Goal: Task Accomplishment & Management: Manage account settings

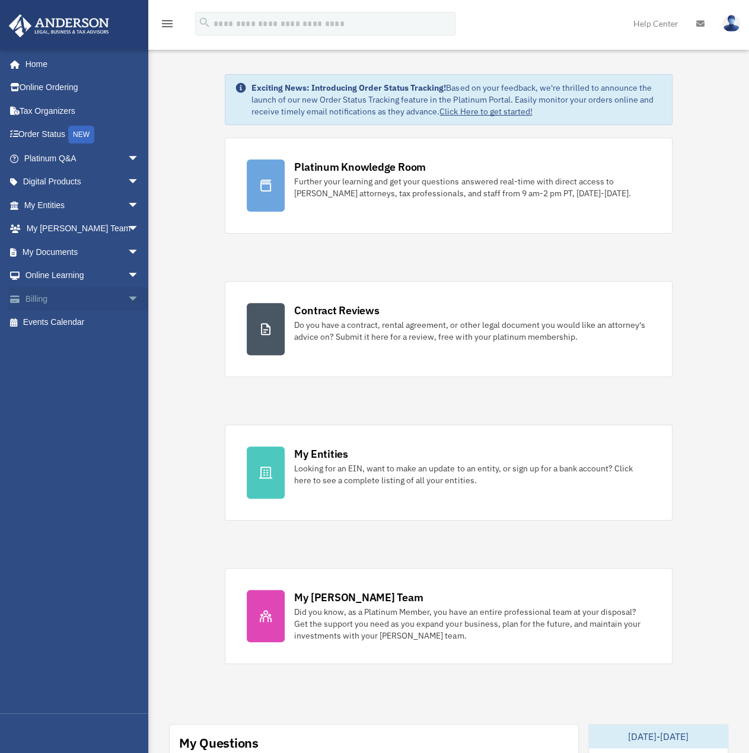
click at [127, 300] on span "arrow_drop_down" at bounding box center [139, 299] width 24 height 24
click at [77, 344] on link "Past Invoices" at bounding box center [87, 346] width 141 height 24
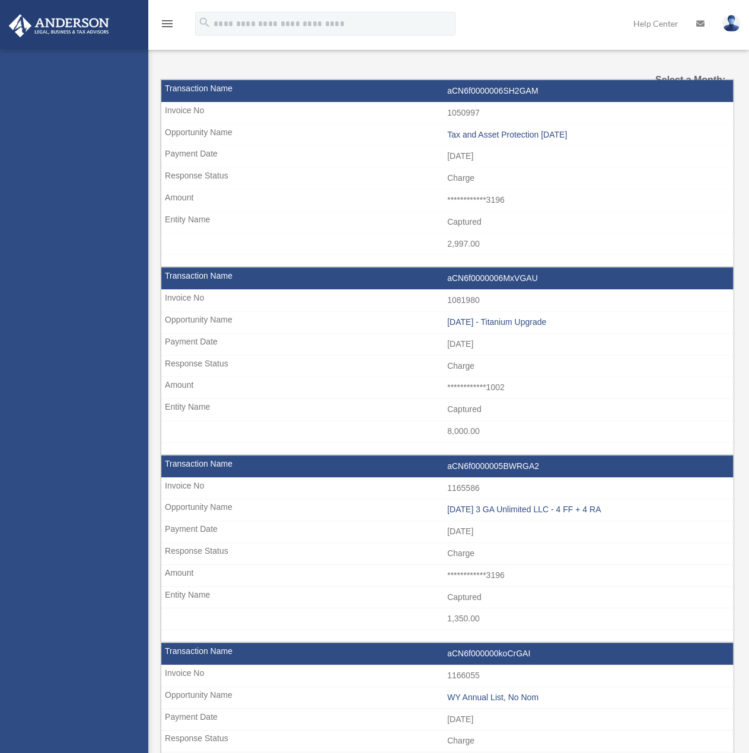
select select
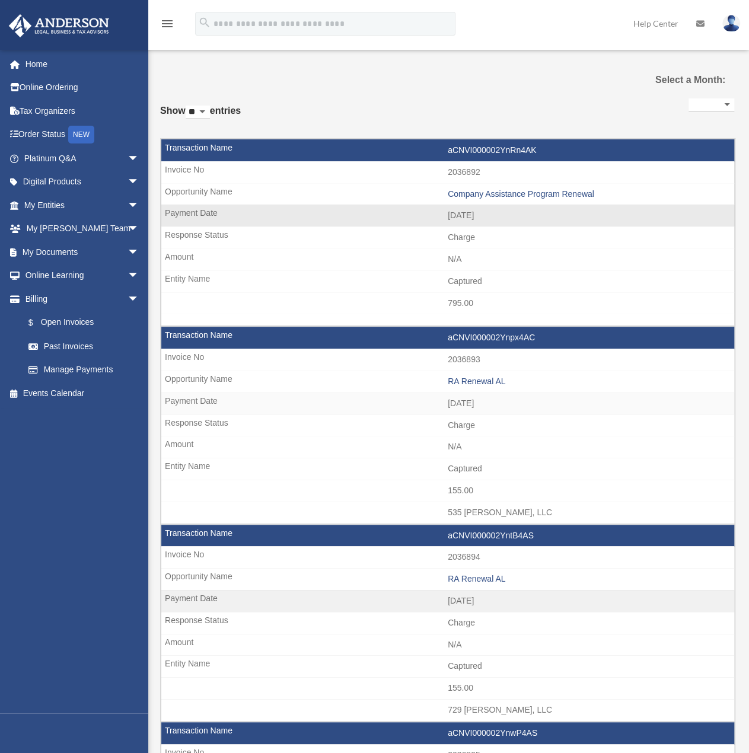
click at [489, 152] on td "aCNVI000002YnRn4AK" at bounding box center [447, 150] width 573 height 23
click at [465, 183] on td "Company Assistance Program Renewal" at bounding box center [447, 194] width 573 height 23
click at [467, 202] on td "Company Assistance Program Renewal" at bounding box center [447, 194] width 573 height 23
click at [467, 192] on div "Company Assistance Program Renewal" at bounding box center [588, 194] width 280 height 10
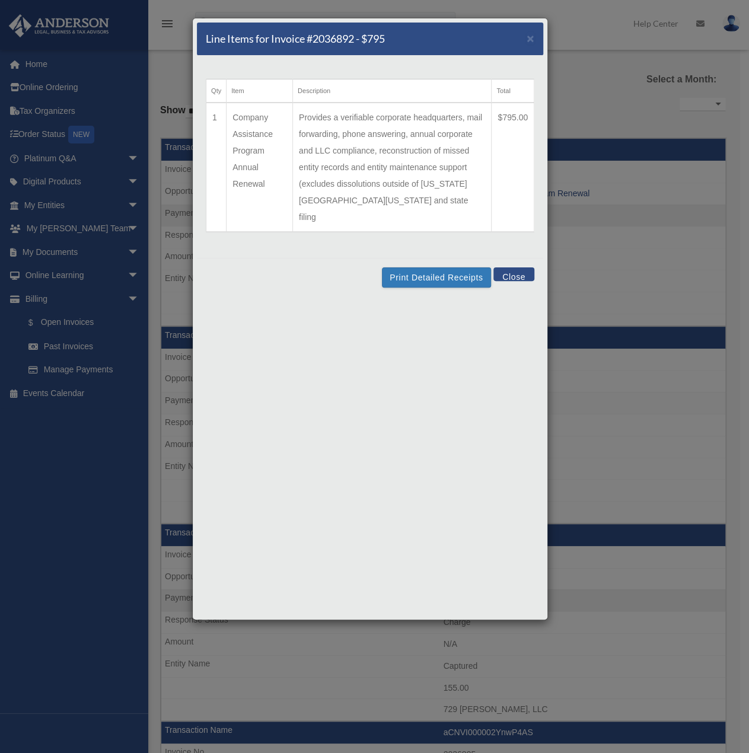
click at [511, 267] on button "Close" at bounding box center [513, 274] width 41 height 14
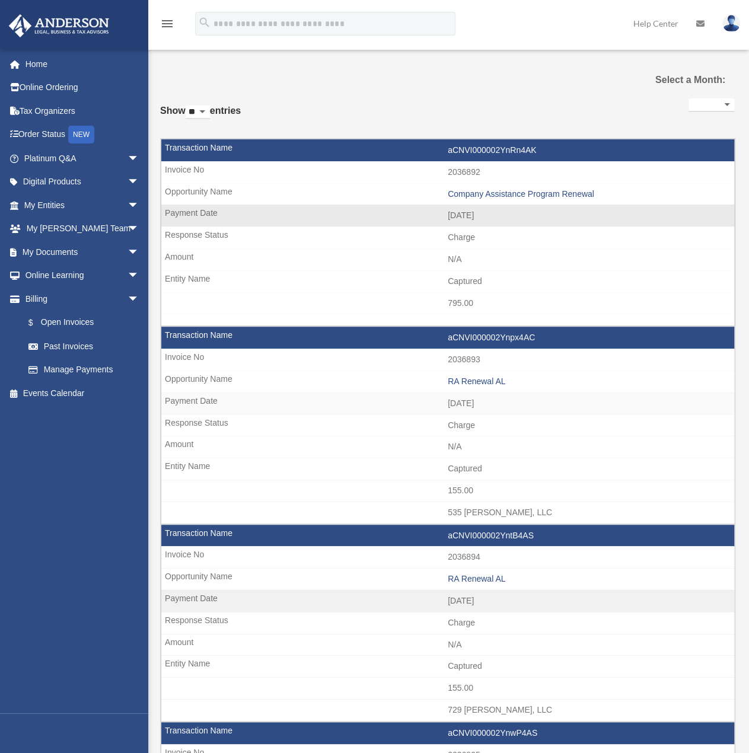
drag, startPoint x: 467, startPoint y: 264, endPoint x: 466, endPoint y: 270, distance: 6.0
click at [466, 270] on tr "aCNVI000002YnRn4AK 2036892 Company Assistance Program Renewal 2025-06-04 2025 -…" at bounding box center [448, 232] width 574 height 187
click at [467, 289] on td "Captured" at bounding box center [447, 281] width 573 height 23
click at [467, 305] on td "795.00" at bounding box center [447, 303] width 573 height 23
click at [451, 210] on td "2025-06-04" at bounding box center [447, 216] width 573 height 23
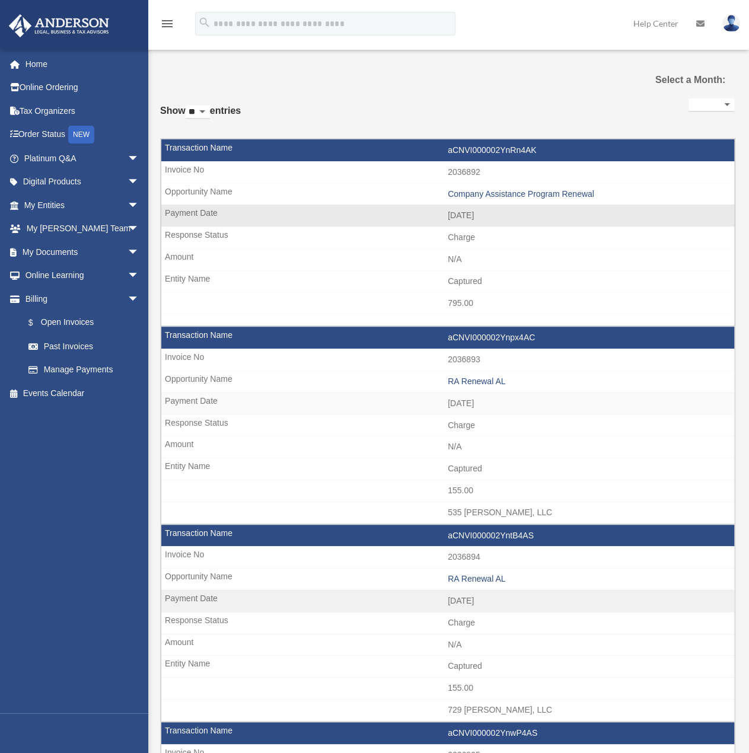
click at [198, 167] on td "2036892" at bounding box center [447, 172] width 573 height 23
click at [690, 97] on div "**********" at bounding box center [711, 109] width 46 height 28
click at [728, 101] on select "**********" at bounding box center [711, 105] width 46 height 14
click at [210, 111] on select "** ** ** ***" at bounding box center [198, 113] width 24 height 14
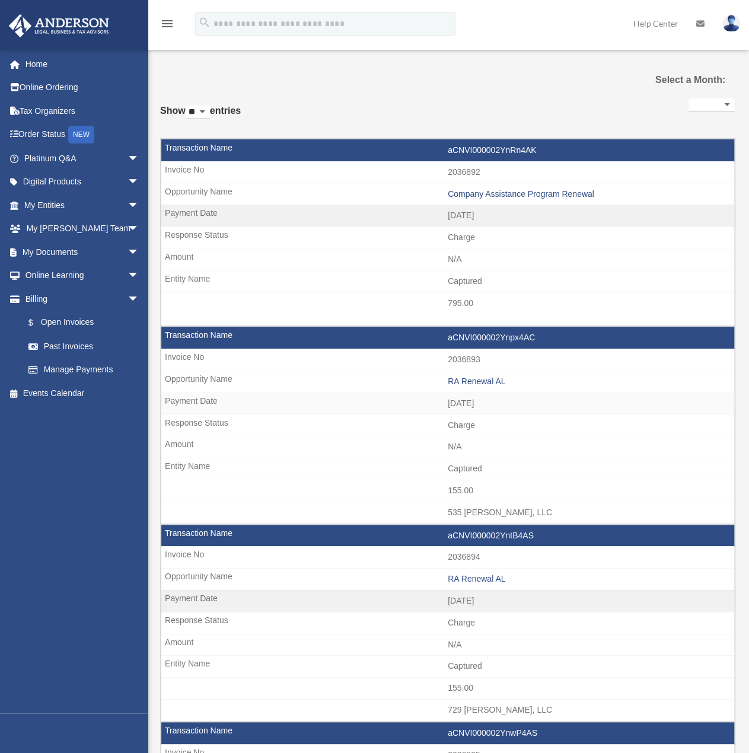
select select "**"
click at [188, 106] on select "** ** ** ***" at bounding box center [198, 113] width 24 height 14
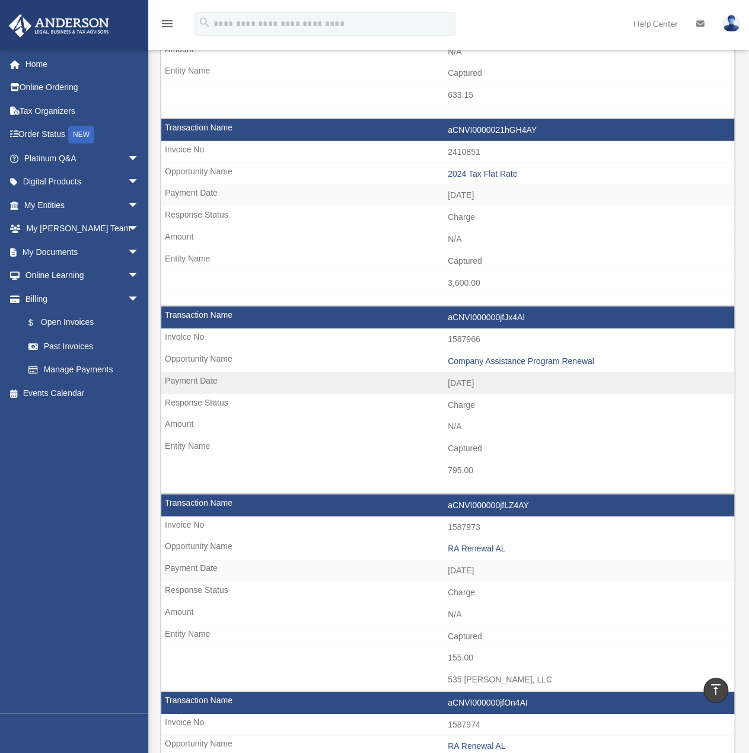
scroll to position [1601, 0]
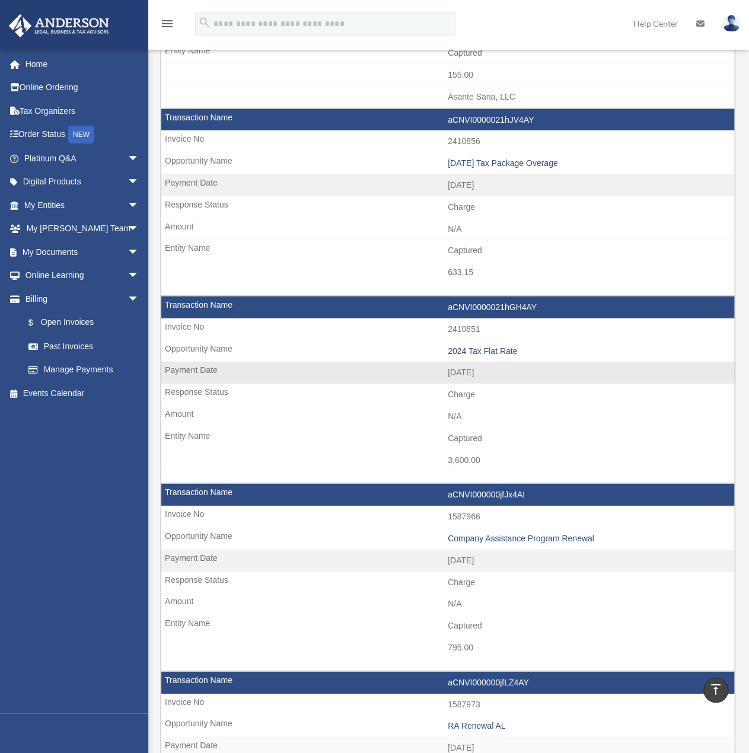
click at [470, 362] on td "2025-02-25" at bounding box center [447, 373] width 573 height 23
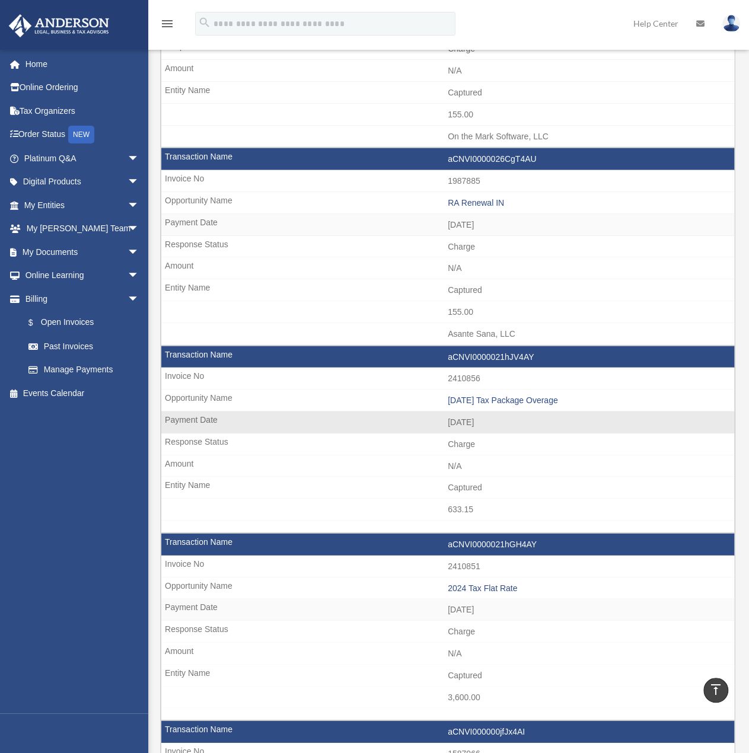
scroll to position [1304, 0]
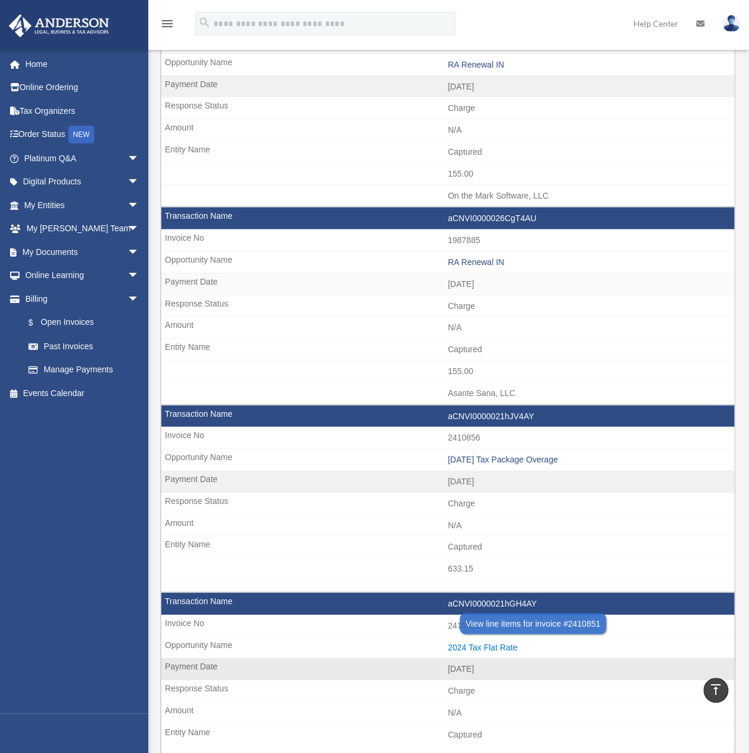
click at [461, 643] on div "2024 Tax Flat Rate" at bounding box center [588, 648] width 280 height 10
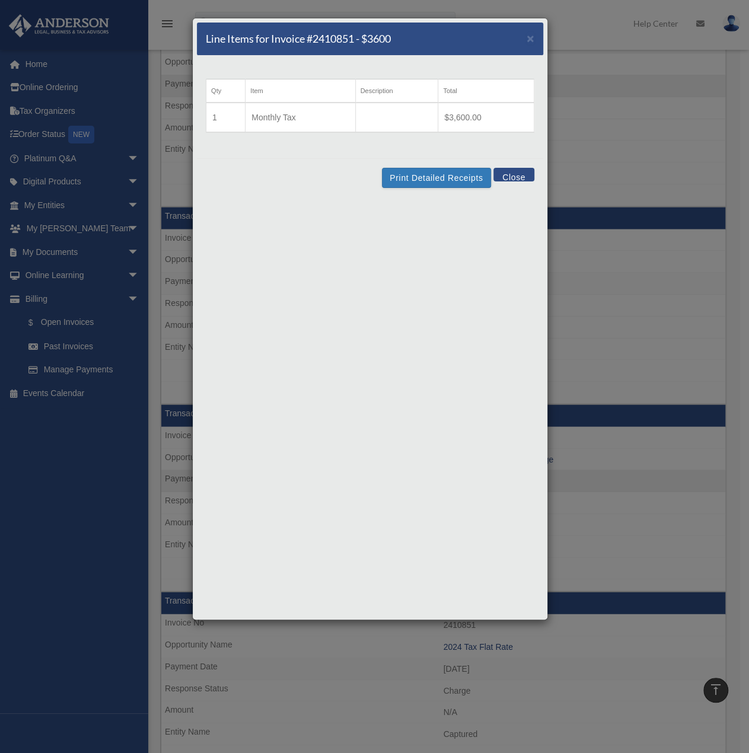
click at [525, 37] on div "Line Items for Invoice #2410851 - $3600 ×" at bounding box center [370, 39] width 346 height 33
click at [530, 36] on span "×" at bounding box center [530, 38] width 8 height 14
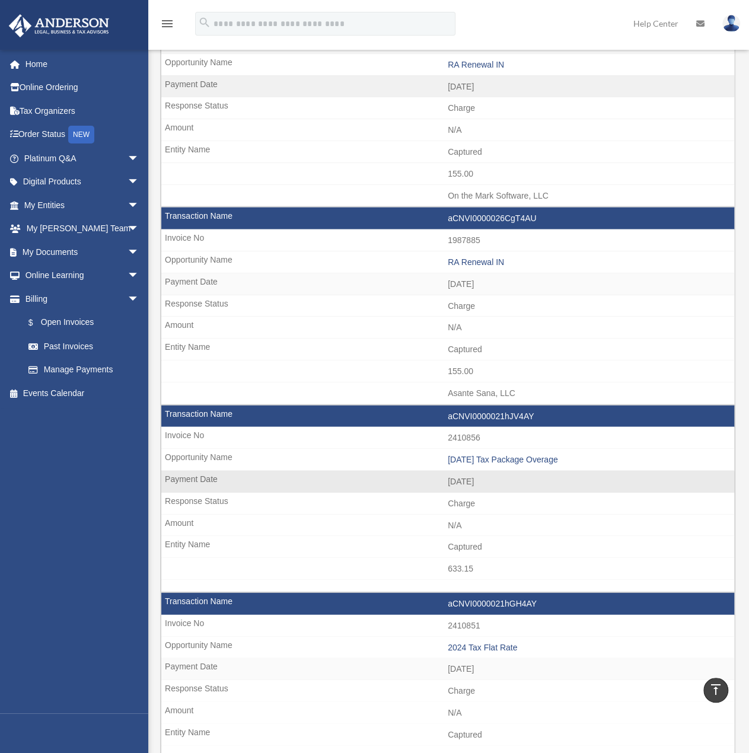
drag, startPoint x: 192, startPoint y: 464, endPoint x: 199, endPoint y: 451, distance: 15.4
click at [193, 471] on td "2025-02-25" at bounding box center [447, 482] width 573 height 23
click at [199, 449] on td "2025.02.25 Tax Package Overage" at bounding box center [447, 460] width 573 height 23
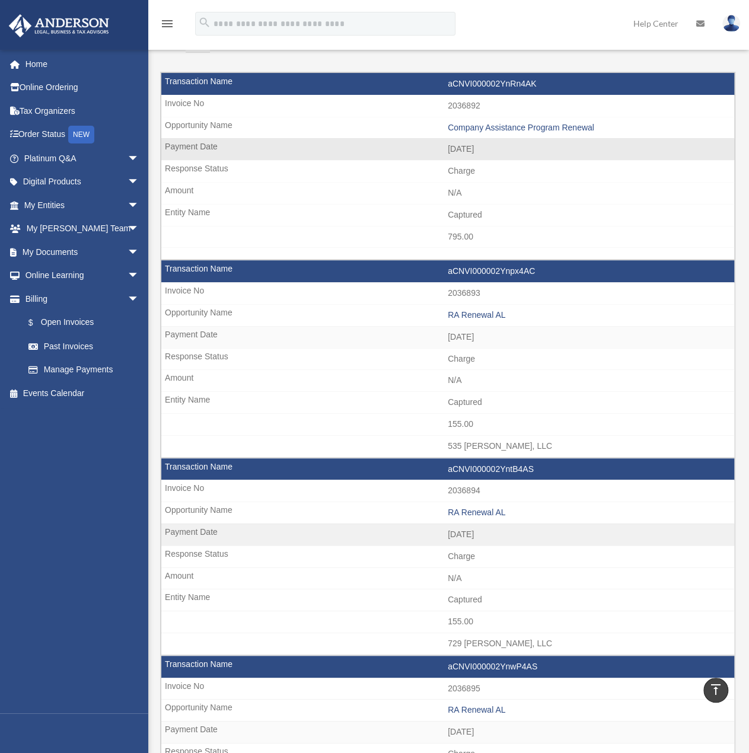
scroll to position [0, 0]
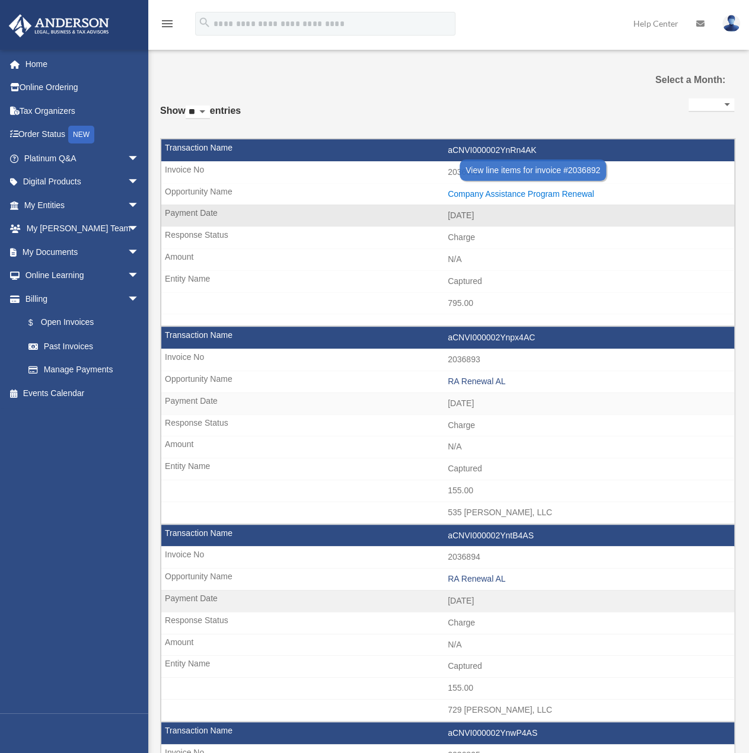
click at [461, 193] on div "Company Assistance Program Renewal" at bounding box center [588, 194] width 280 height 10
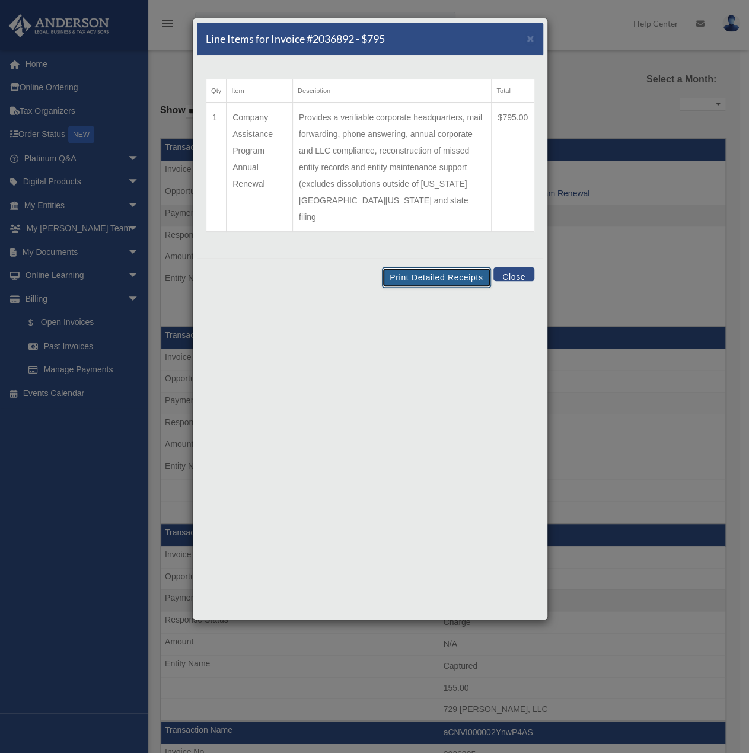
click at [414, 267] on button "Print Detailed Receipts" at bounding box center [436, 277] width 108 height 20
click at [484, 82] on th "Description" at bounding box center [391, 91] width 199 height 24
click at [486, 145] on td "Provides a verifiable corporate headquarters, mail forwarding, phone answering,…" at bounding box center [391, 167] width 199 height 129
drag, startPoint x: 512, startPoint y: 114, endPoint x: 457, endPoint y: 123, distance: 56.4
click at [509, 118] on td "$795.00" at bounding box center [513, 167] width 43 height 129
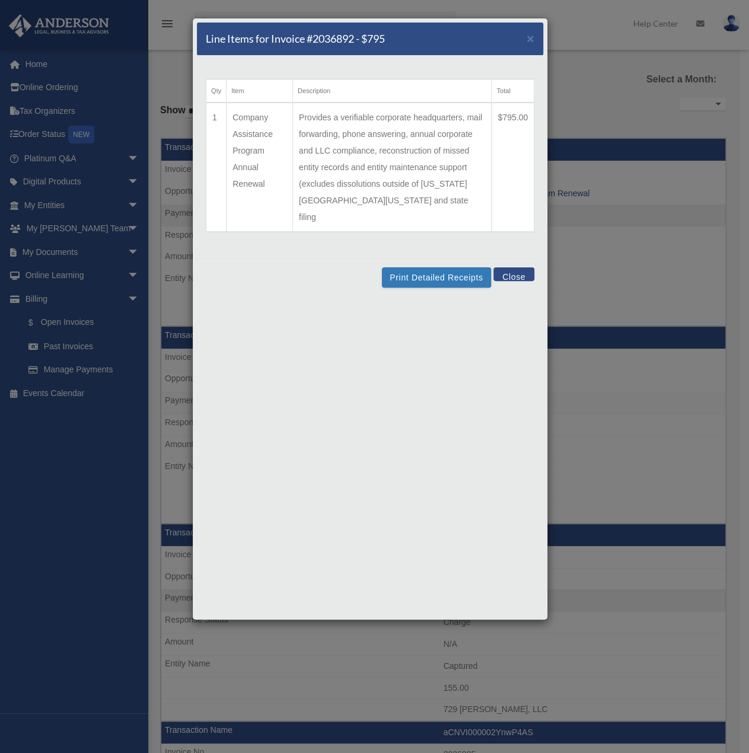
drag, startPoint x: 448, startPoint y: 117, endPoint x: 442, endPoint y: 119, distance: 6.4
click at [448, 117] on td "Provides a verifiable corporate headquarters, mail forwarding, phone answering,…" at bounding box center [391, 167] width 199 height 129
drag, startPoint x: 311, startPoint y: 124, endPoint x: 257, endPoint y: 118, distance: 54.3
click at [305, 125] on td "Provides a verifiable corporate headquarters, mail forwarding, phone answering,…" at bounding box center [391, 167] width 199 height 129
click at [240, 100] on th "Item" at bounding box center [259, 91] width 66 height 24
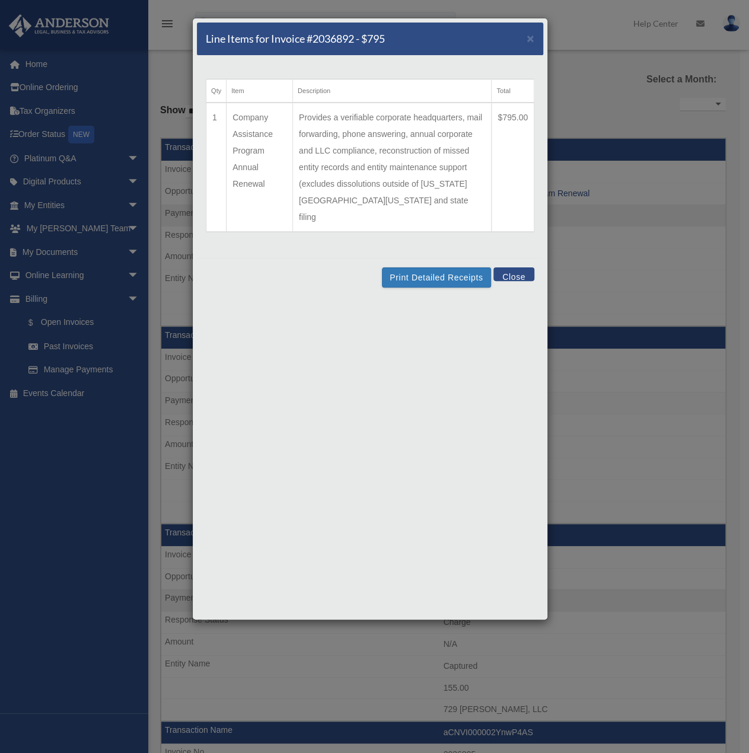
drag, startPoint x: 245, startPoint y: 162, endPoint x: 263, endPoint y: 201, distance: 43.0
click at [246, 162] on td "Company Assistance Program Annual Renewal" at bounding box center [259, 167] width 66 height 129
click at [266, 203] on td "Company Assistance Program Annual Renewal" at bounding box center [259, 167] width 66 height 129
click at [512, 267] on button "Close" at bounding box center [513, 274] width 41 height 14
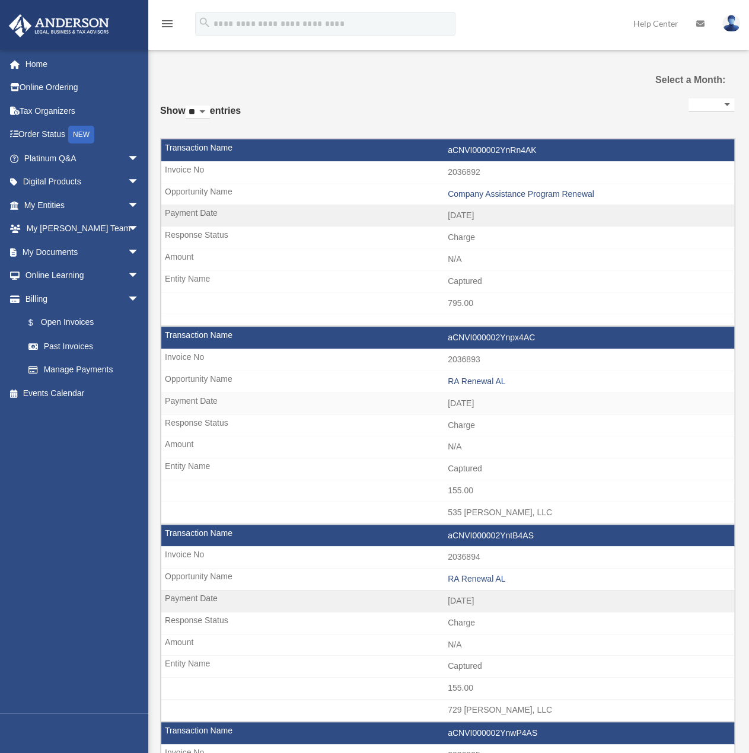
click at [465, 192] on div "Company Assistance Program Renewal" at bounding box center [588, 194] width 280 height 10
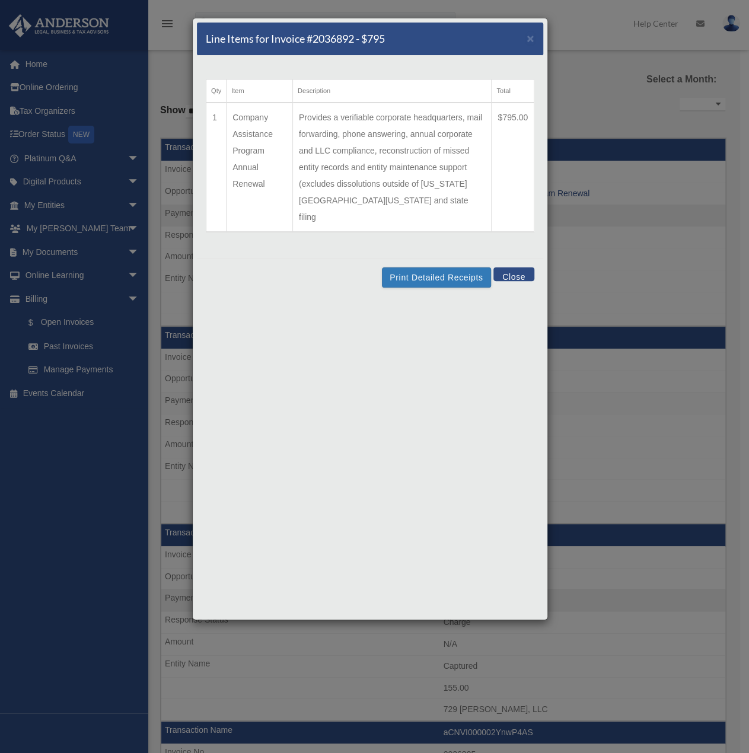
click at [502, 267] on button "Close" at bounding box center [513, 274] width 41 height 14
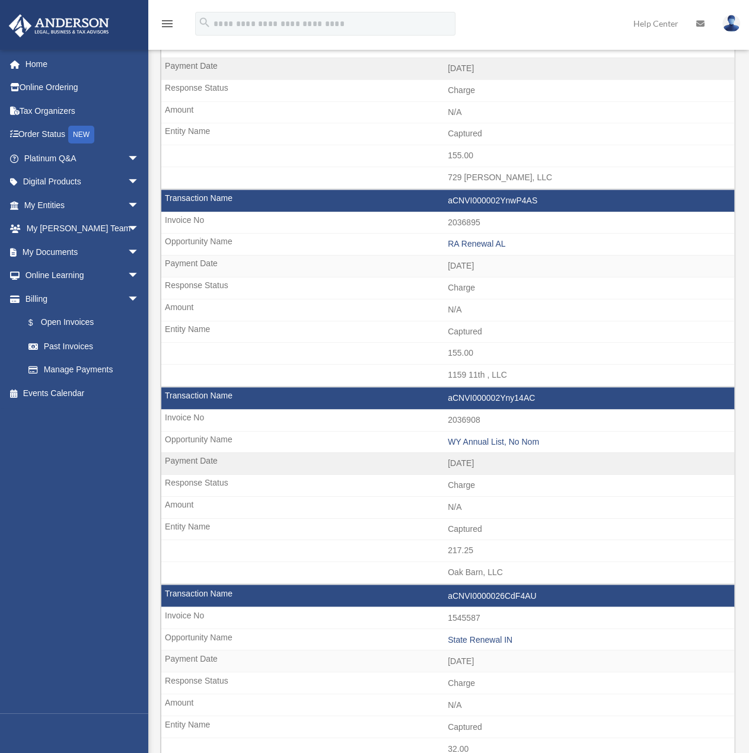
scroll to position [534, 0]
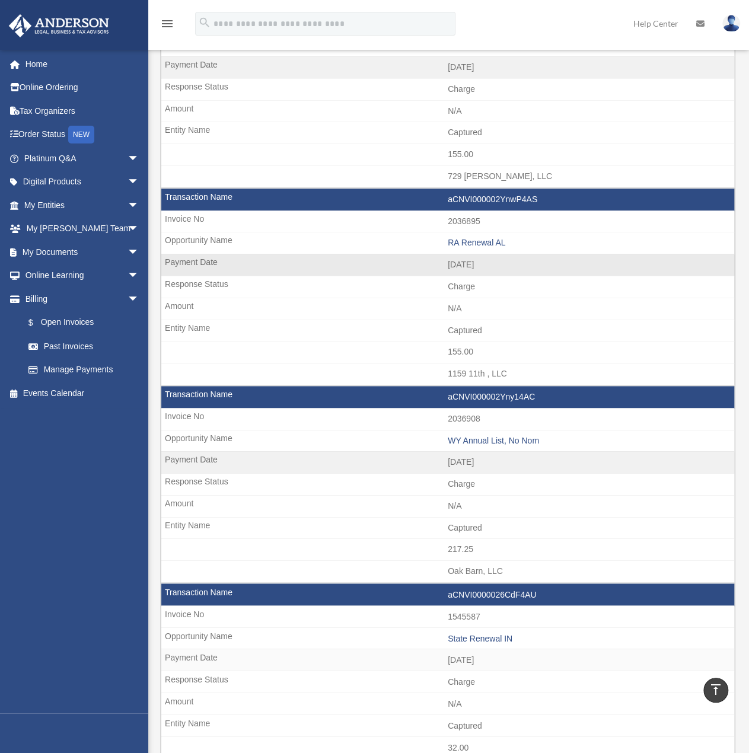
click at [597, 320] on td "Captured" at bounding box center [447, 331] width 573 height 23
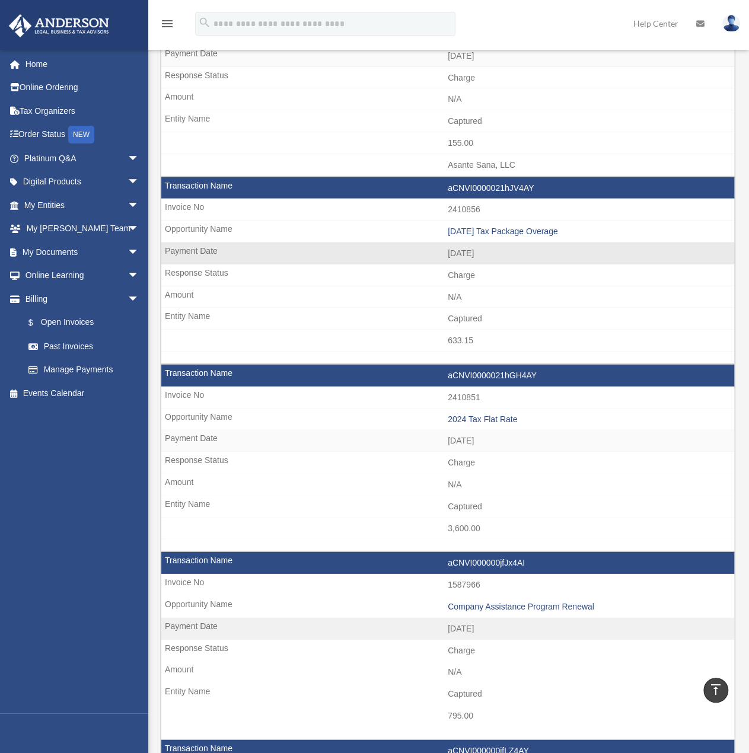
scroll to position [1547, 0]
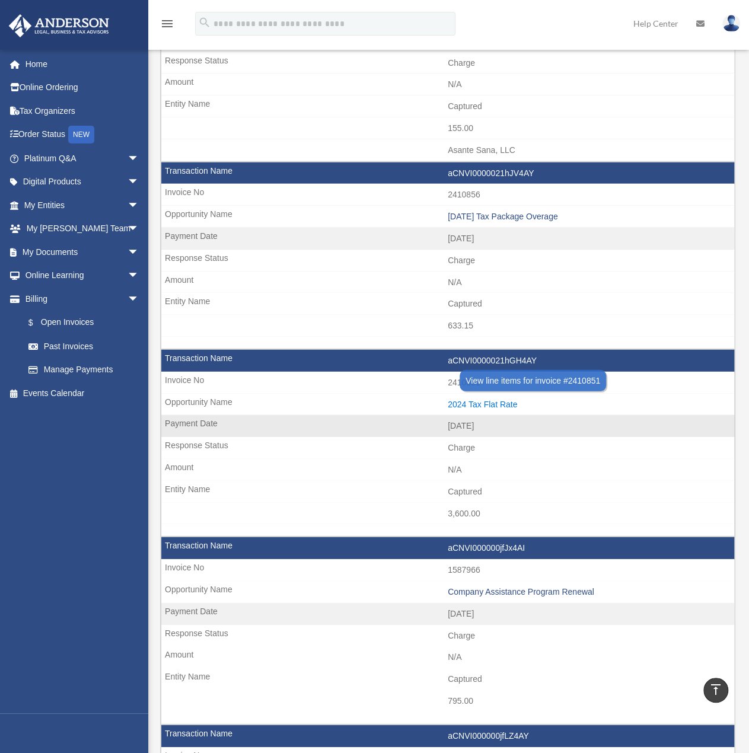
click at [462, 400] on div "2024 Tax Flat Rate" at bounding box center [588, 405] width 280 height 10
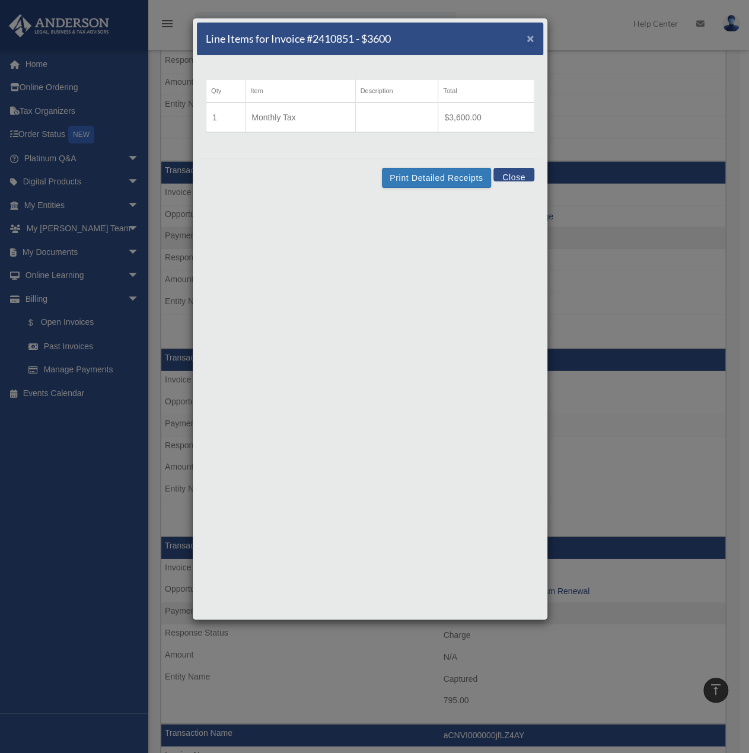
click at [530, 34] on span "×" at bounding box center [530, 38] width 8 height 14
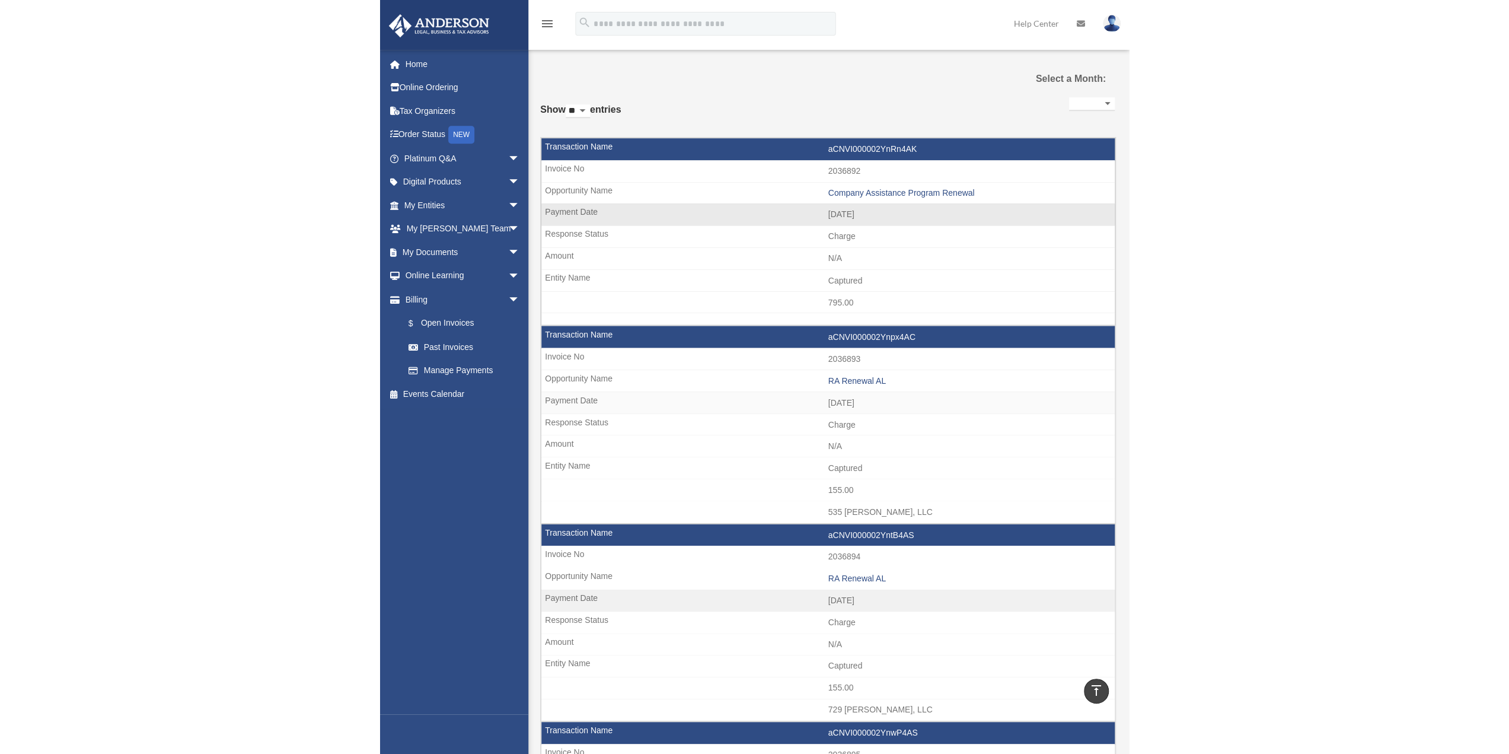
scroll to position [0, 0]
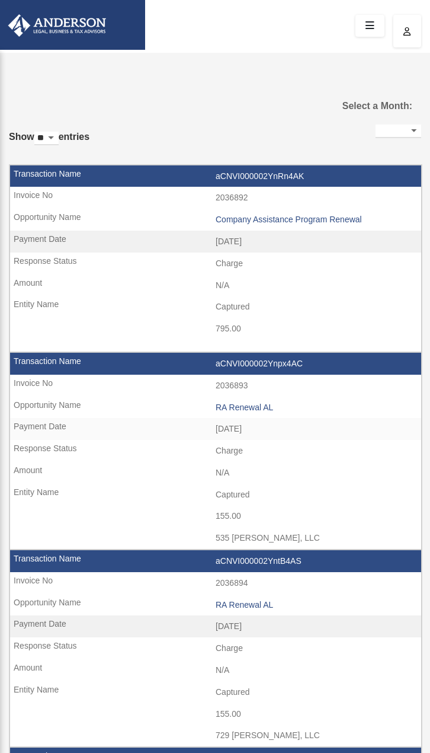
click at [406, 27] on icon "button" at bounding box center [408, 31] width 8 height 8
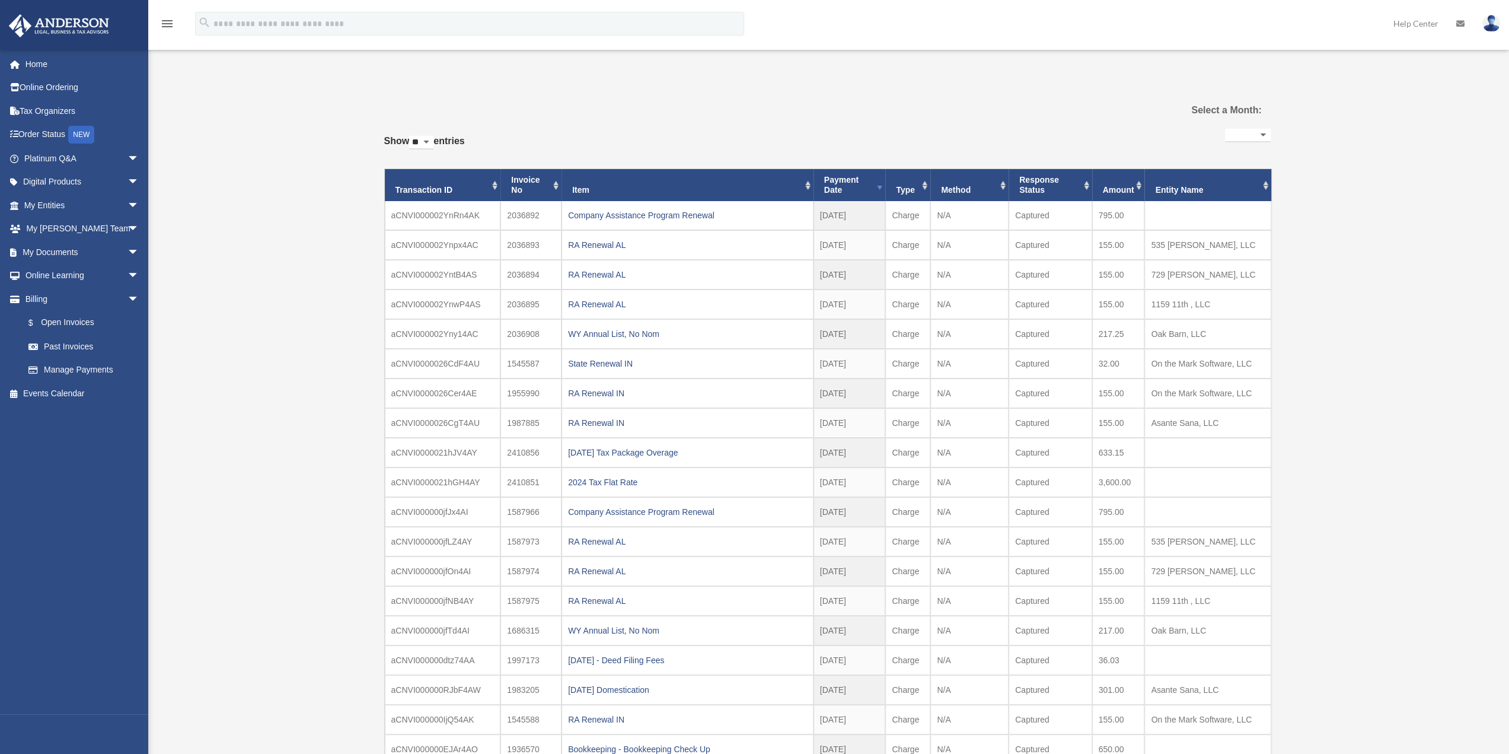
click at [748, 26] on img at bounding box center [1491, 23] width 18 height 17
click at [748, 105] on link "Logout" at bounding box center [1313, 103] width 119 height 24
